Goal: Task Accomplishment & Management: Complete application form

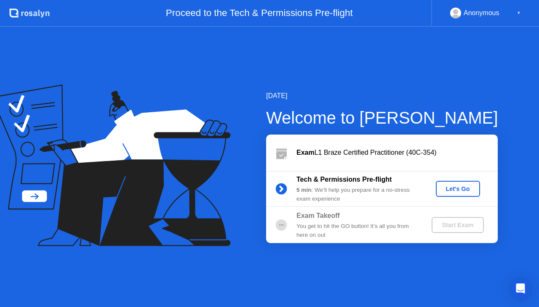
click at [460, 190] on div "Let's Go" at bounding box center [457, 189] width 37 height 7
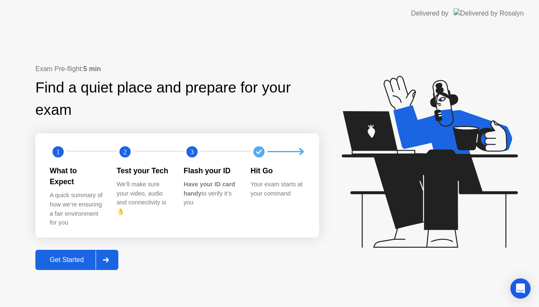
click at [63, 257] on div "Get Started" at bounding box center [67, 261] width 58 height 8
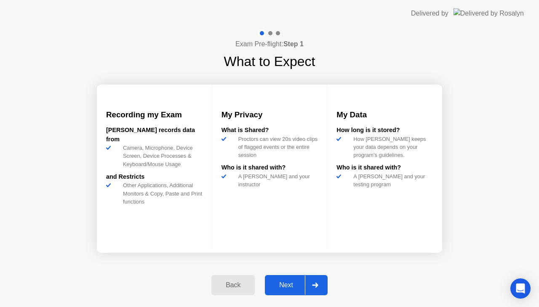
click at [289, 284] on div "Next" at bounding box center [285, 286] width 37 height 8
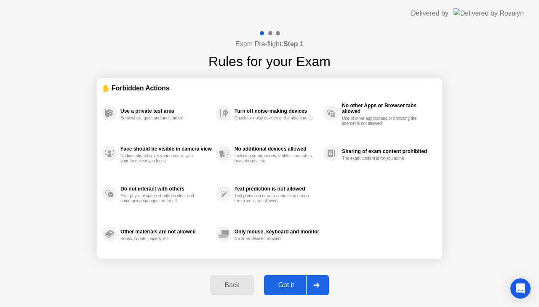
click at [296, 282] on div "Got it" at bounding box center [287, 286] width 40 height 8
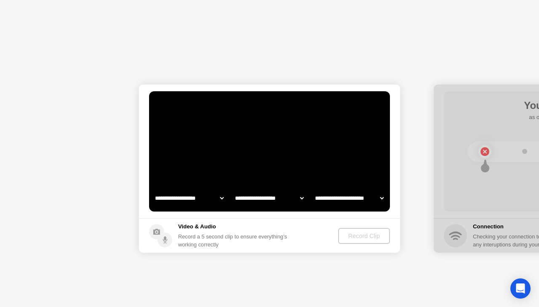
select select "**********"
select select "*******"
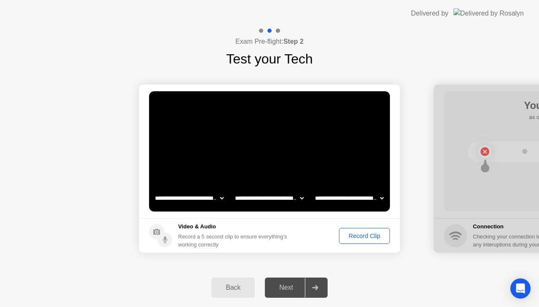
click at [347, 236] on div "Record Clip" at bounding box center [364, 236] width 45 height 7
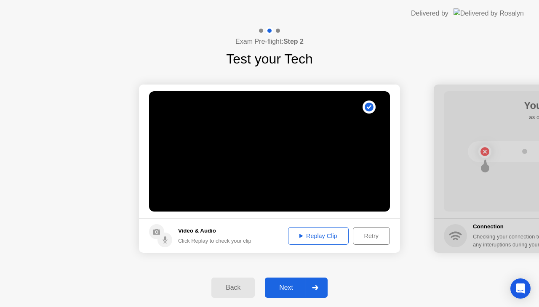
click at [316, 237] on div "Replay Clip" at bounding box center [318, 236] width 55 height 7
click at [286, 286] on div "Next" at bounding box center [285, 288] width 37 height 8
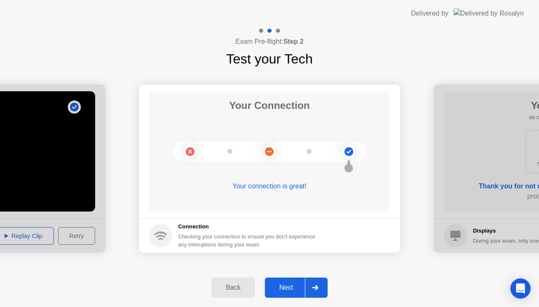
click at [284, 284] on div "Next" at bounding box center [285, 288] width 37 height 8
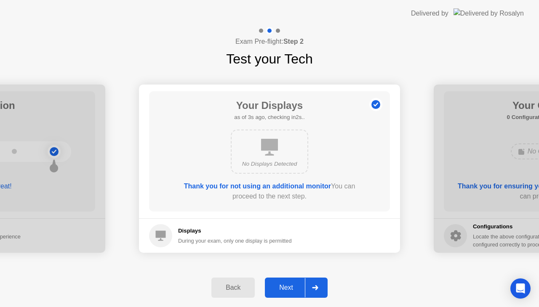
click at [281, 286] on div "Next" at bounding box center [285, 288] width 37 height 8
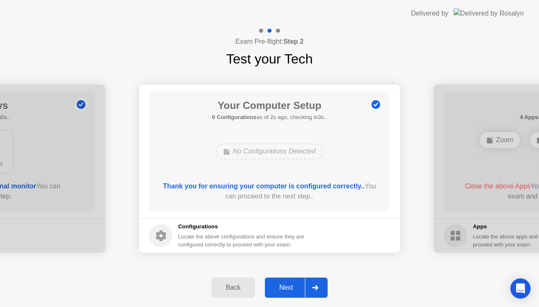
click at [281, 286] on div "Next" at bounding box center [285, 288] width 37 height 8
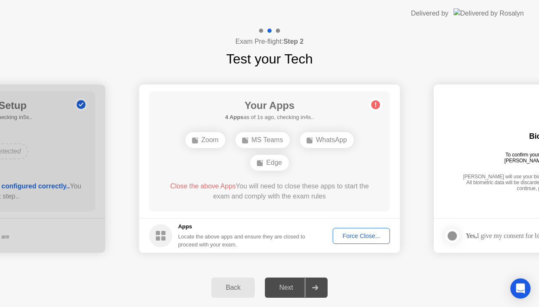
click at [348, 241] on button "Force Close..." at bounding box center [361, 236] width 57 height 16
click at [285, 289] on div "Next" at bounding box center [285, 288] width 37 height 8
click at [359, 273] on div "Back Next" at bounding box center [269, 288] width 539 height 39
click at [283, 285] on div "Next" at bounding box center [285, 288] width 37 height 8
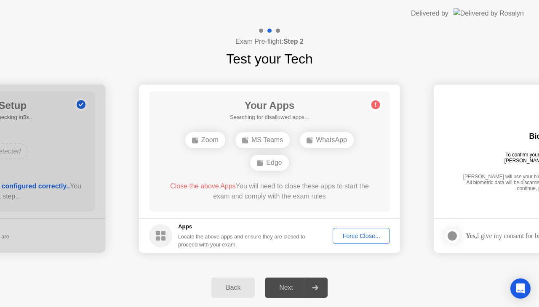
click at [355, 238] on div "Force Close..." at bounding box center [361, 236] width 51 height 7
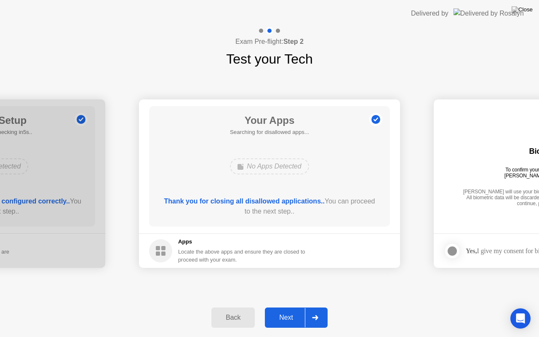
click at [291, 307] on button "Next" at bounding box center [296, 317] width 63 height 20
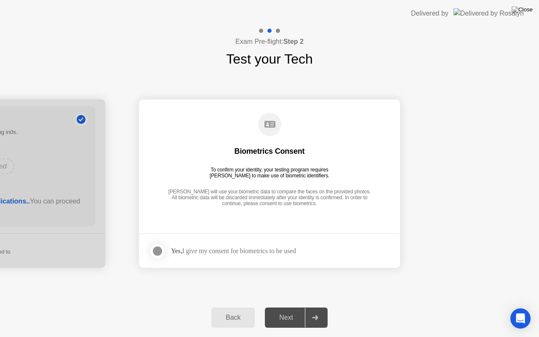
click at [159, 247] on div at bounding box center [157, 251] width 10 height 10
click at [291, 307] on div "Next" at bounding box center [285, 318] width 37 height 8
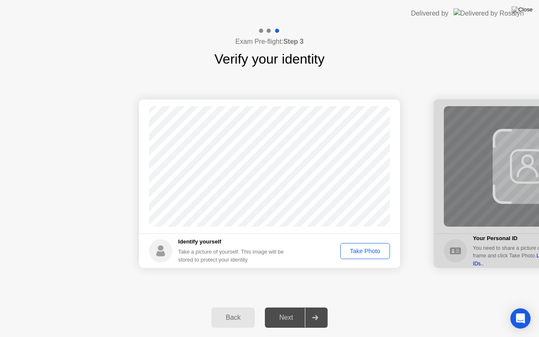
click at [364, 251] on div "Take Photo" at bounding box center [365, 251] width 44 height 7
click at [291, 307] on div "Next" at bounding box center [285, 318] width 37 height 8
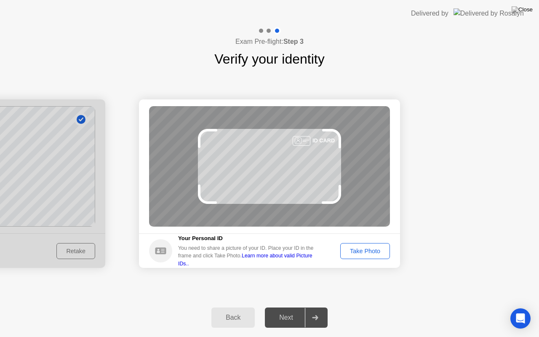
click at [373, 253] on div "Take Photo" at bounding box center [365, 251] width 44 height 7
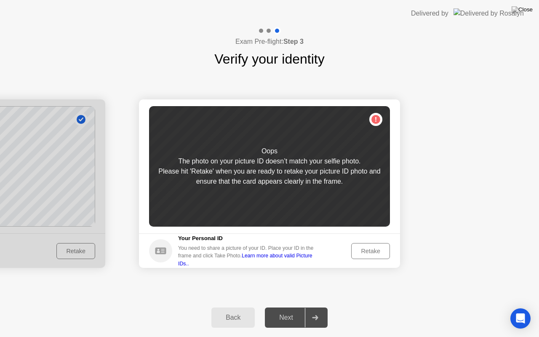
click at [373, 253] on div "Retake" at bounding box center [370, 251] width 33 height 7
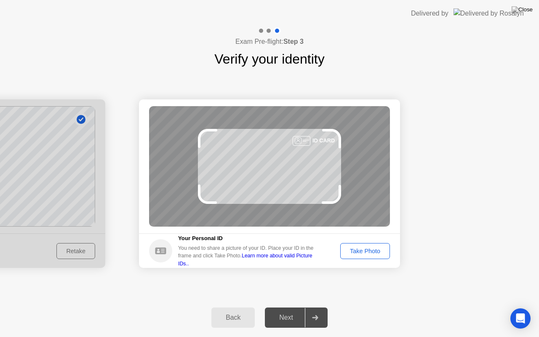
click at [372, 248] on div "Take Photo" at bounding box center [365, 251] width 44 height 7
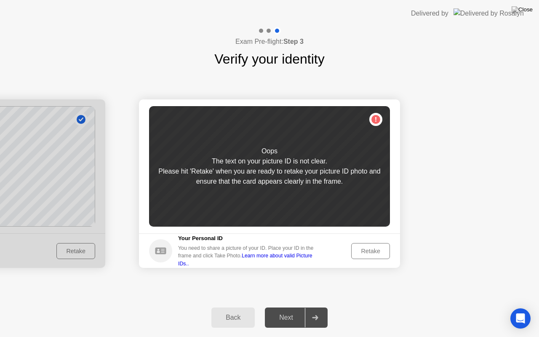
click at [372, 248] on div "Retake" at bounding box center [370, 251] width 33 height 7
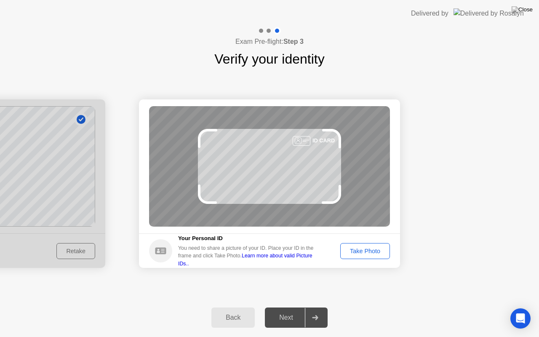
click at [374, 258] on button "Take Photo" at bounding box center [365, 251] width 50 height 16
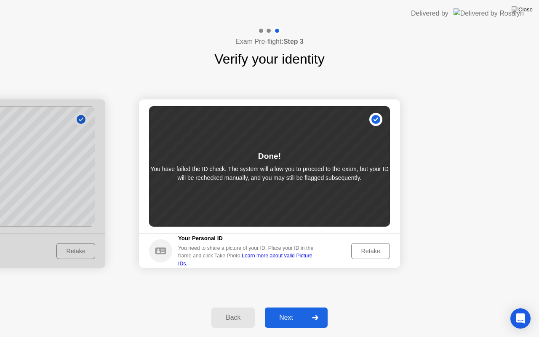
click at [356, 252] on div "Retake" at bounding box center [370, 251] width 33 height 7
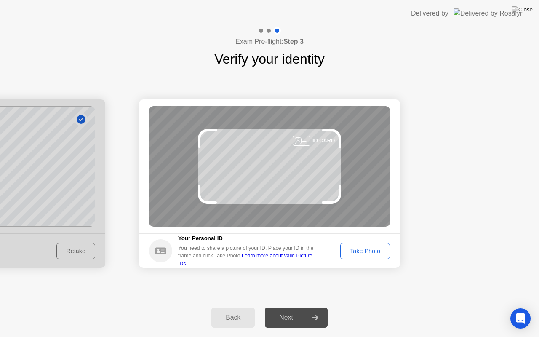
click at [354, 252] on div "Take Photo" at bounding box center [365, 251] width 44 height 7
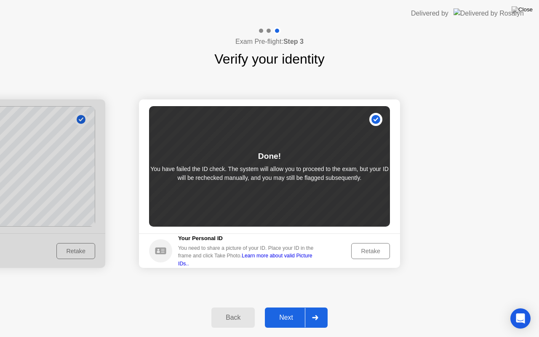
click at [370, 250] on div "Retake" at bounding box center [370, 251] width 33 height 7
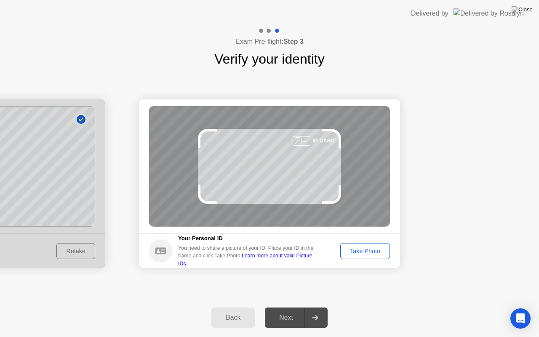
click at [370, 250] on div "Take Photo" at bounding box center [365, 251] width 44 height 7
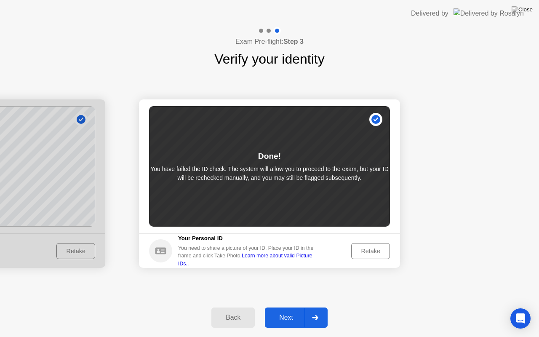
click at [271, 307] on div "Next" at bounding box center [285, 318] width 37 height 8
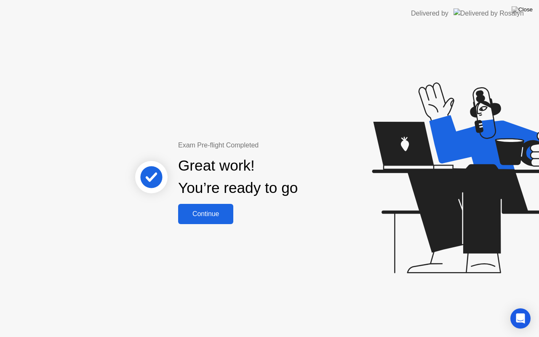
click at [216, 217] on div "Continue" at bounding box center [206, 214] width 50 height 8
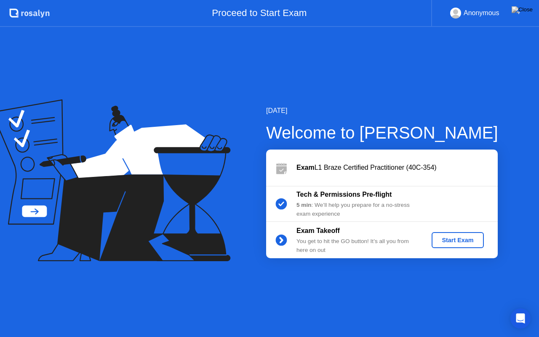
click at [439, 239] on div "Start Exam" at bounding box center [457, 240] width 45 height 7
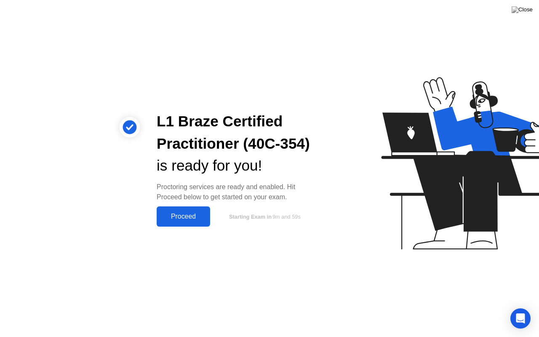
click at [195, 215] on div "Proceed" at bounding box center [183, 217] width 48 height 8
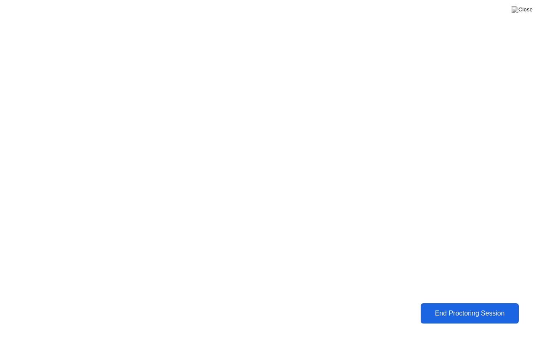
click at [450, 307] on div "End Proctoring Session" at bounding box center [470, 314] width 94 height 8
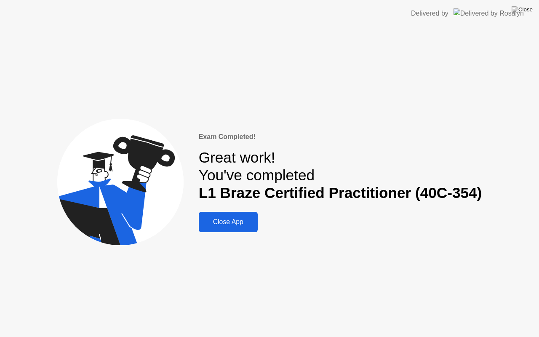
click at [241, 222] on div "Close App" at bounding box center [228, 222] width 54 height 8
